Goal: Communication & Community: Ask a question

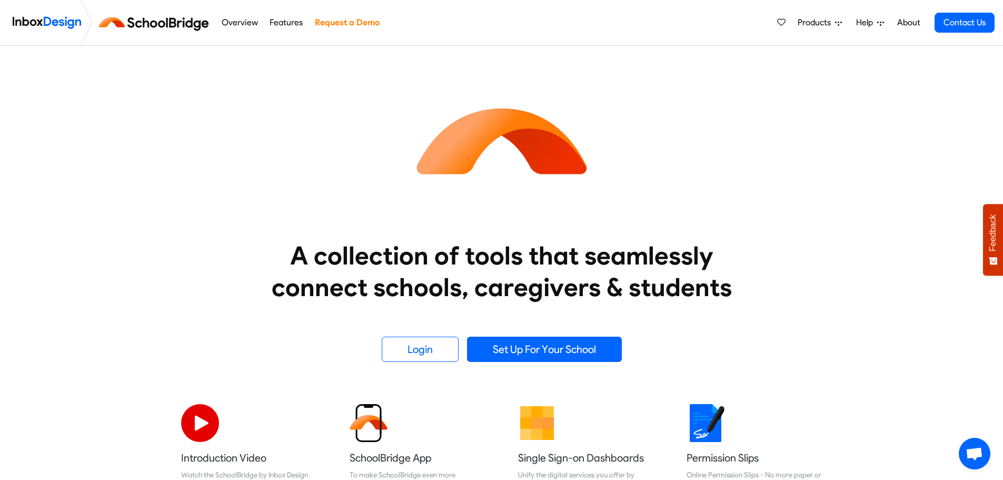
click at [869, 23] on span "Help" at bounding box center [866, 22] width 21 height 13
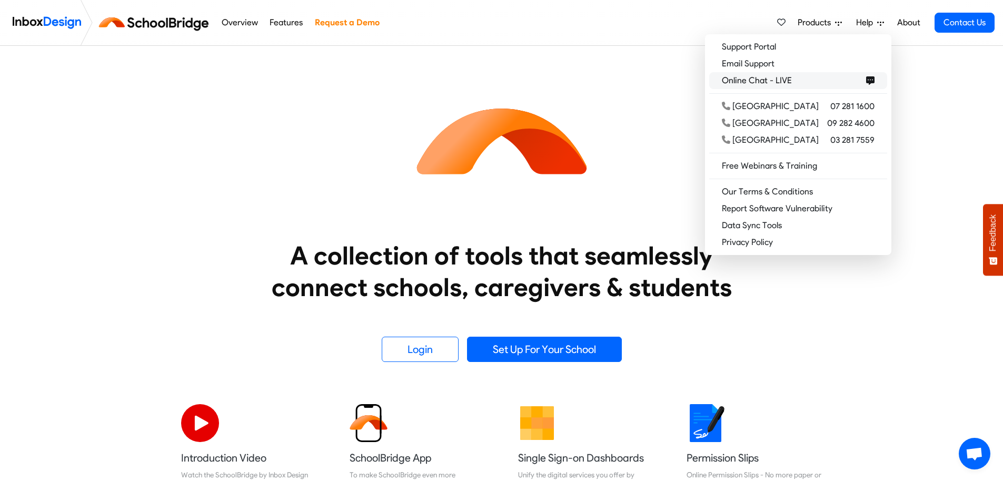
click at [796, 80] on span "Online Chat - LIVE" at bounding box center [759, 80] width 74 height 13
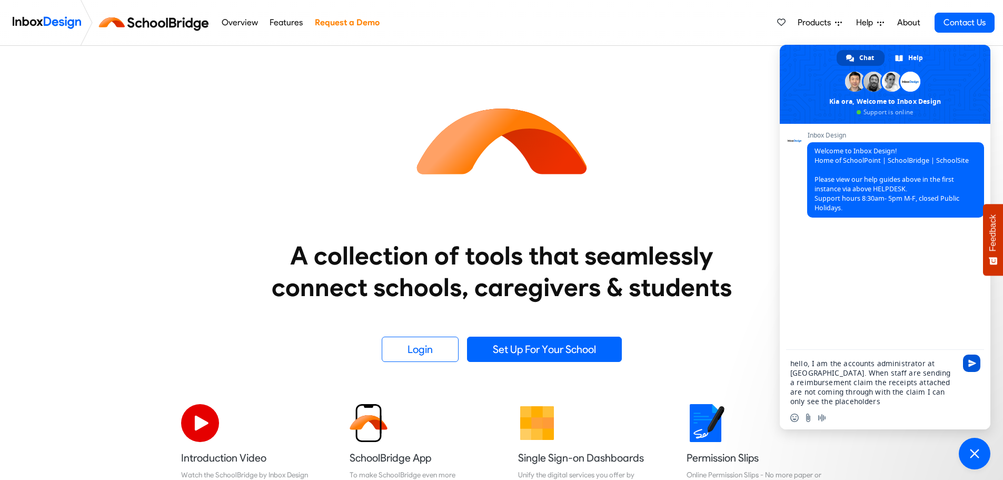
type textarea "hello, I am the accounts administrator at [GEOGRAPHIC_DATA]. When staff are sen…"
click at [972, 363] on span "Send" at bounding box center [972, 363] width 8 height 8
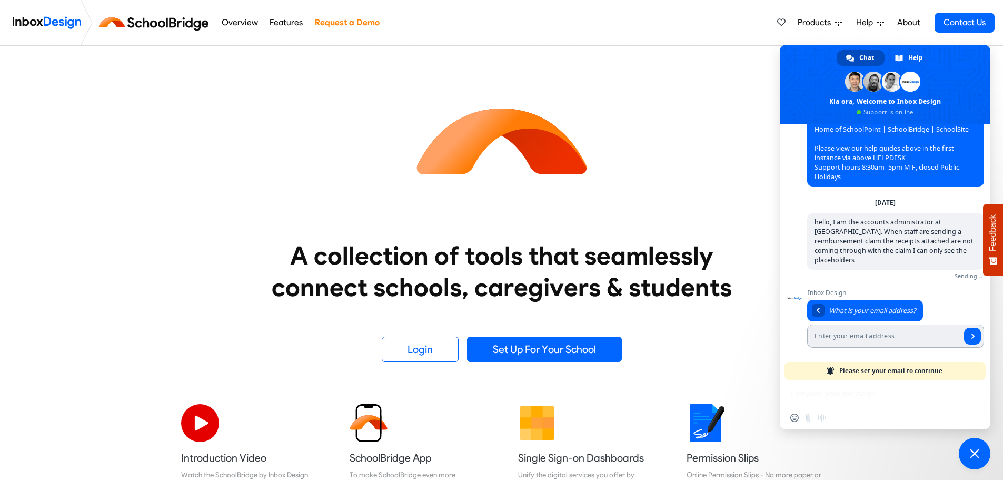
scroll to position [19, 0]
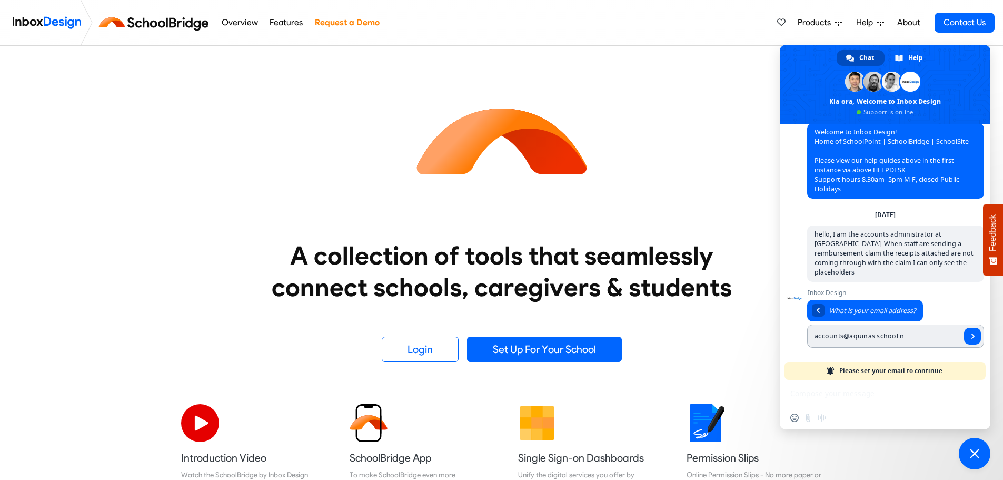
type input "[EMAIL_ADDRESS][DOMAIN_NAME]"
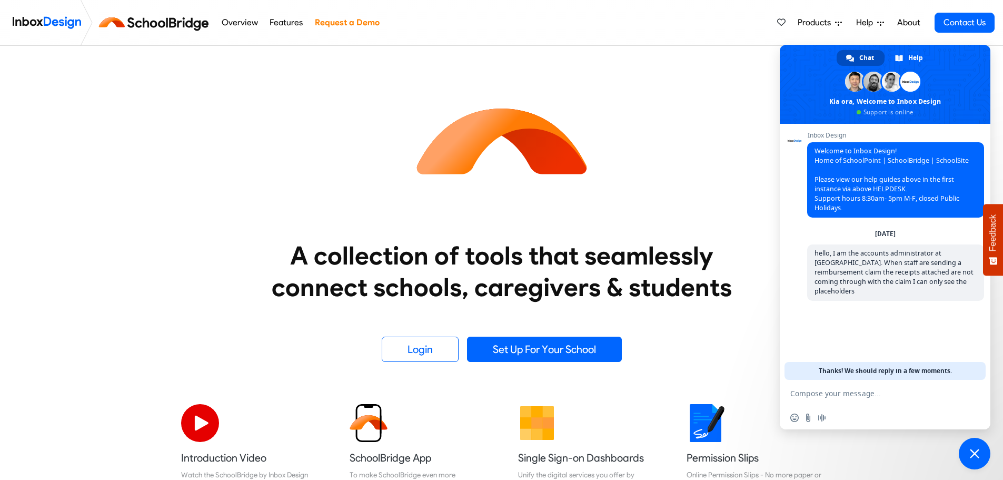
scroll to position [0, 0]
drag, startPoint x: 815, startPoint y: 253, endPoint x: 829, endPoint y: 257, distance: 13.8
click at [829, 257] on span "hello, I am the accounts administrator at [GEOGRAPHIC_DATA]. When staff are sen…" at bounding box center [893, 271] width 159 height 47
click at [861, 395] on textarea "Compose your message..." at bounding box center [873, 393] width 166 height 9
click at [824, 393] on textarea "Compose your message..." at bounding box center [873, 393] width 166 height 9
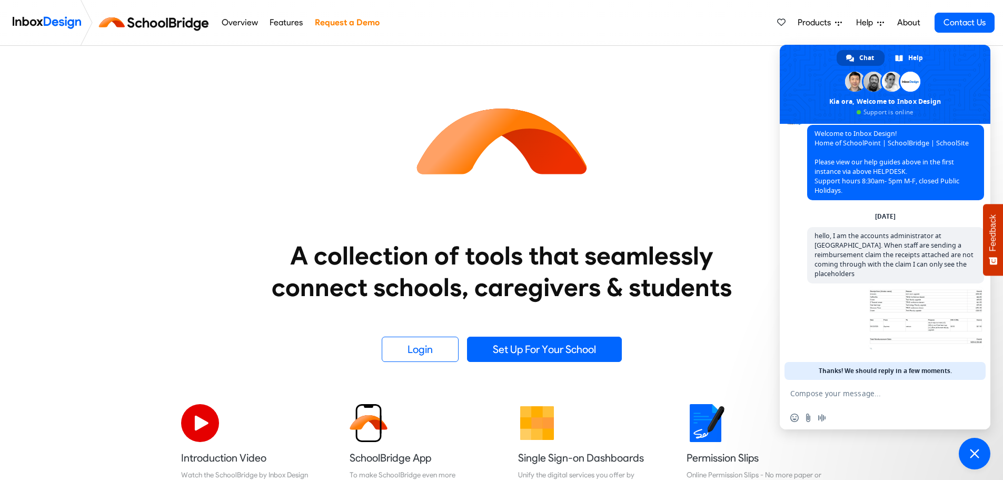
scroll to position [17, 0]
type textarea "this is an example"
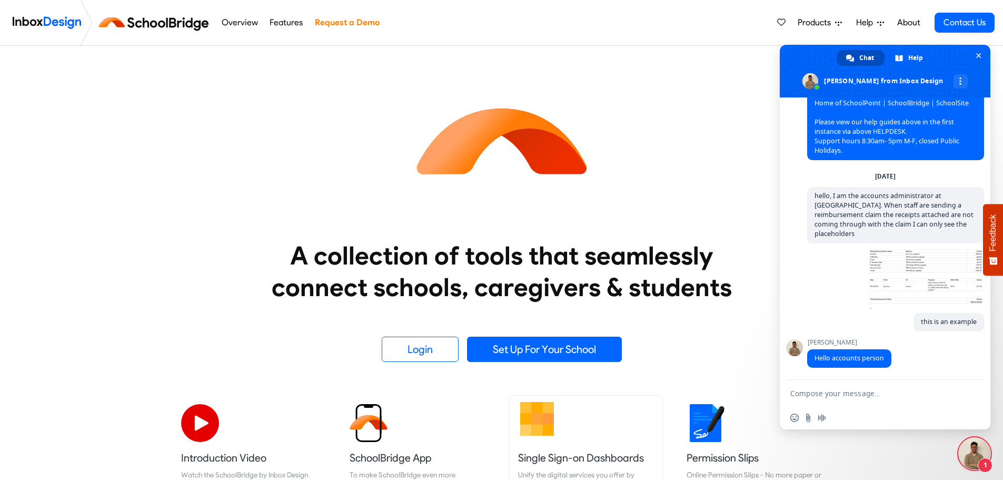
scroll to position [31, 0]
click at [821, 394] on textarea "Compose your message..." at bounding box center [873, 393] width 166 height 9
type textarea "hello"
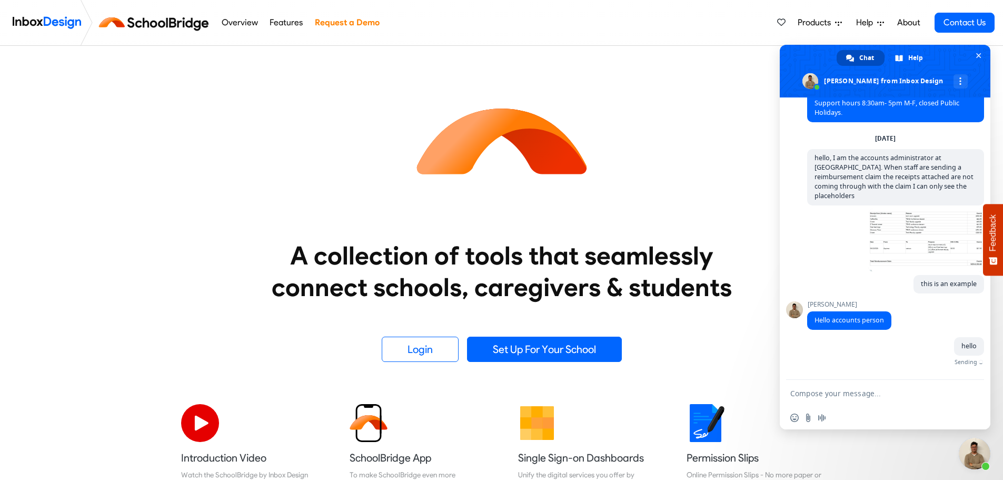
scroll to position [57, 0]
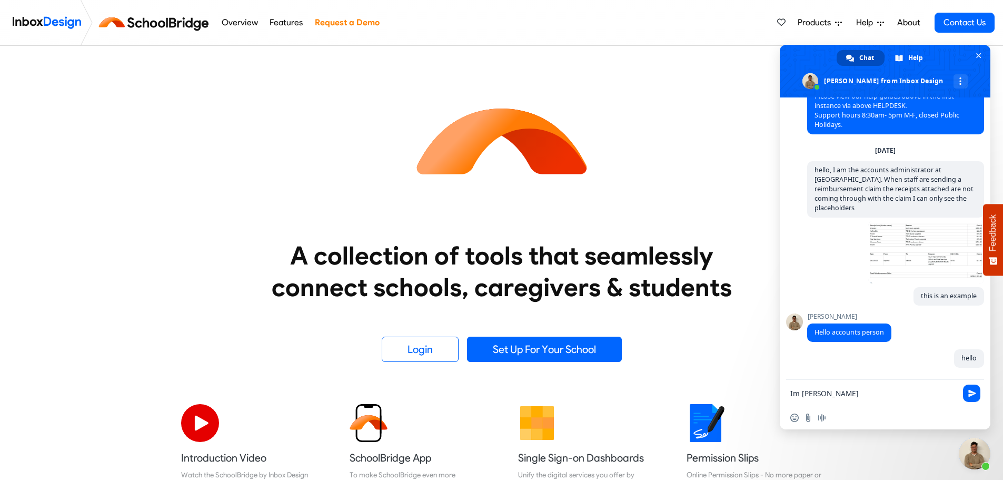
type textarea "Im [PERSON_NAME]"
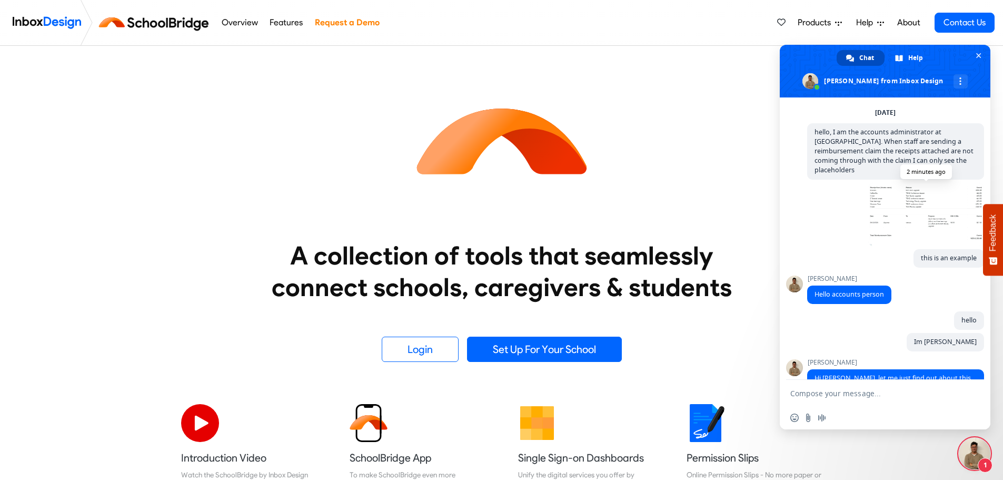
scroll to position [115, 0]
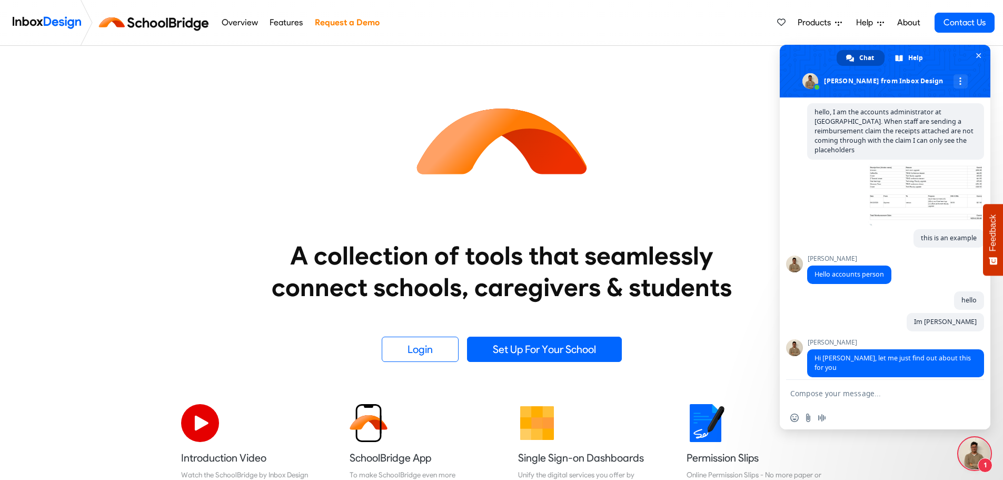
click at [843, 395] on textarea "Compose your message..." at bounding box center [873, 393] width 166 height 9
type textarea "thank you"
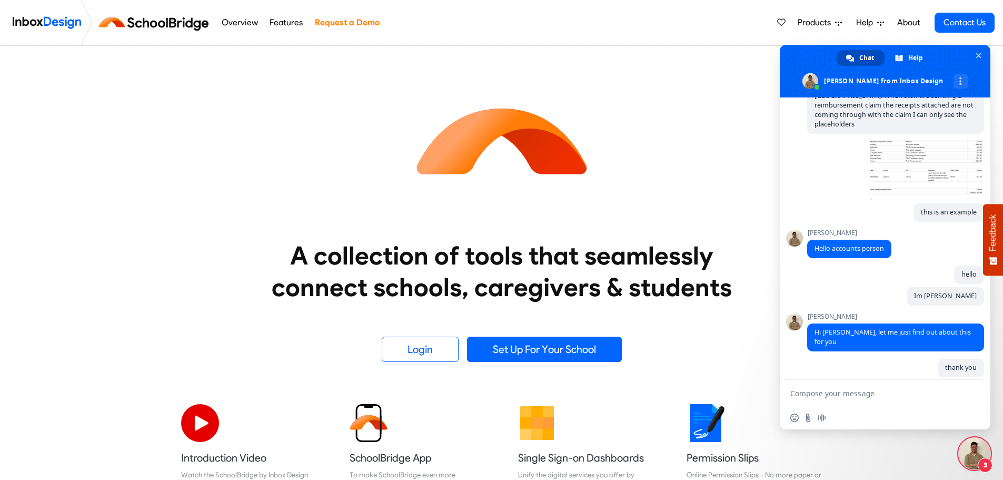
scroll to position [220, 0]
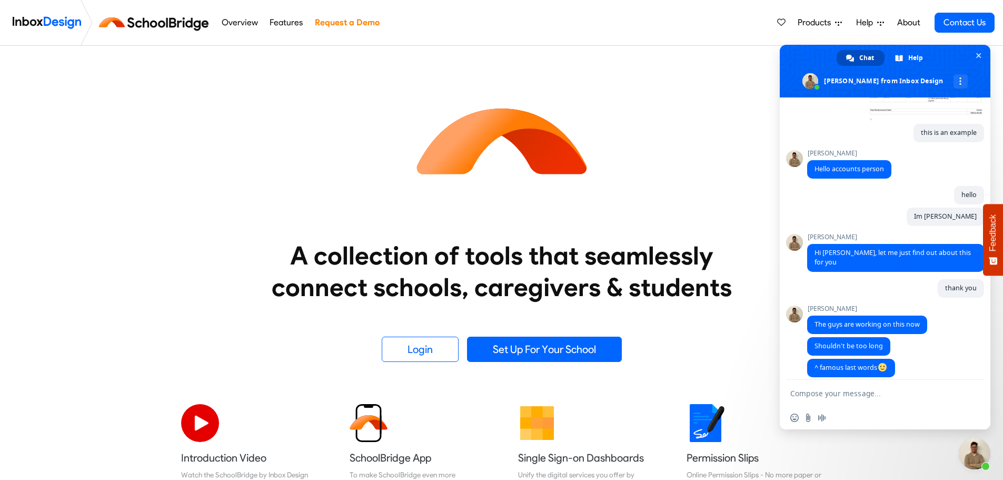
click at [834, 387] on form at bounding box center [873, 394] width 166 height 28
click at [843, 392] on textarea "Compose your message..." at bounding box center [873, 393] width 166 height 9
type textarea "thanks"
click at [973, 393] on span "Send" at bounding box center [972, 393] width 8 height 8
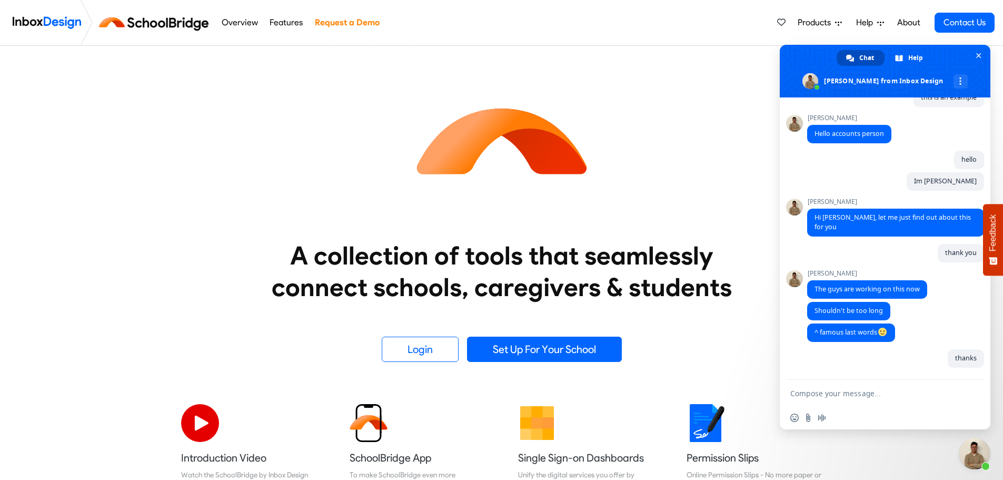
scroll to position [246, 0]
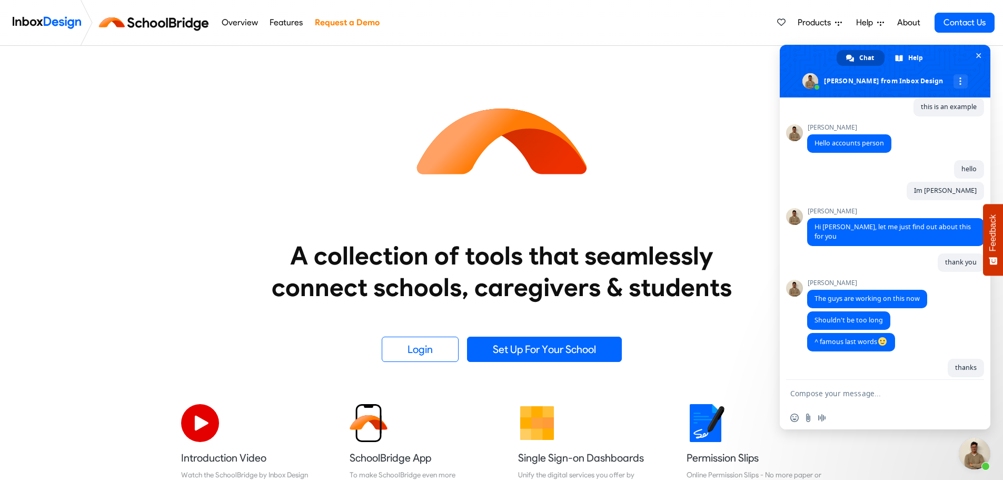
click at [829, 392] on textarea "Compose your message..." at bounding box center [873, 393] width 166 height 9
type textarea "how is it going, any update"
click at [980, 395] on span "Send" at bounding box center [971, 392] width 17 height 17
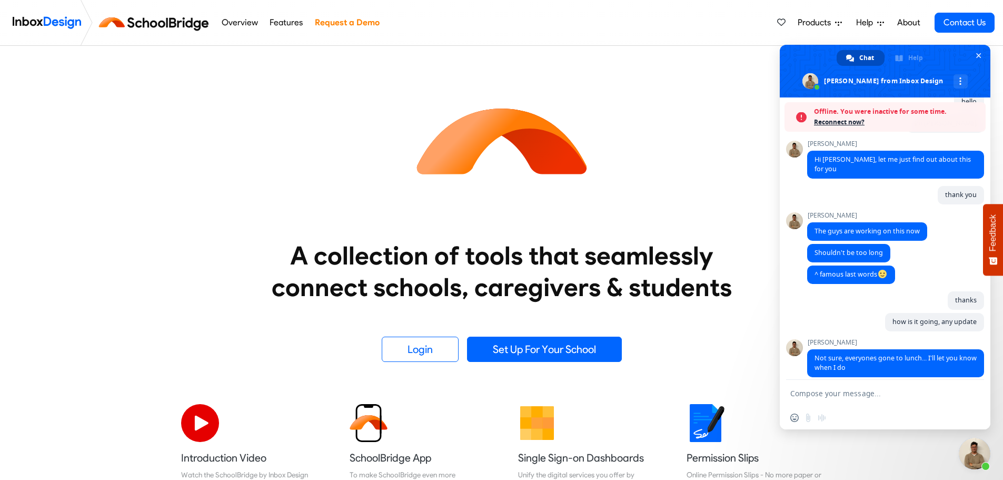
scroll to position [313, 0]
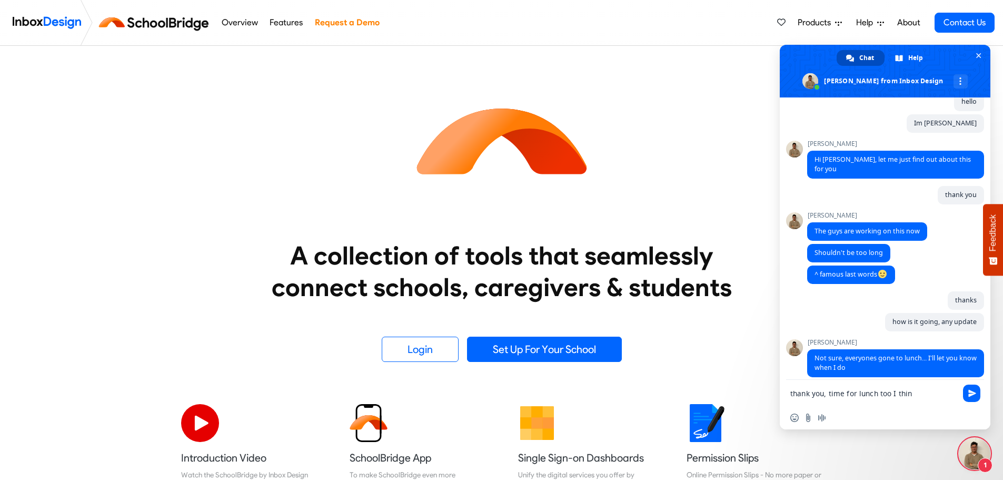
type textarea "thank you, time for lunch too I think"
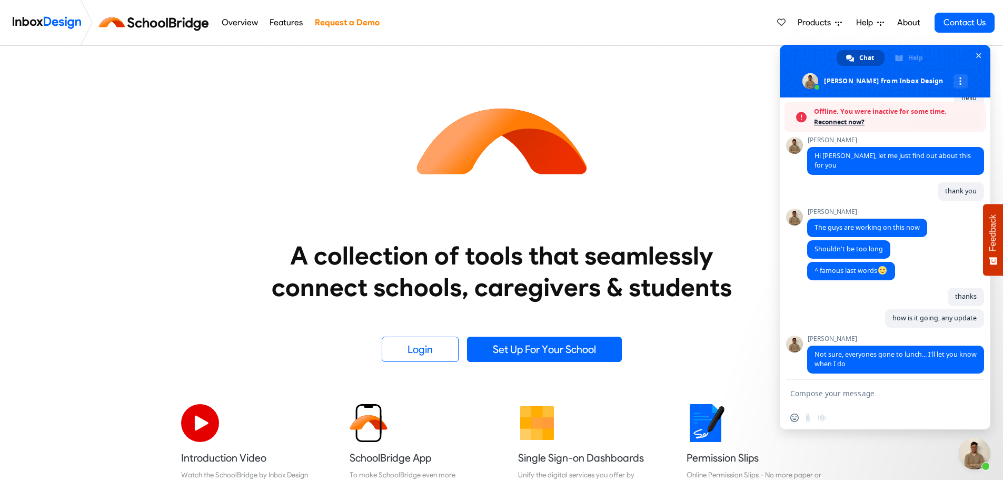
scroll to position [339, 0]
